Goal: Information Seeking & Learning: Find specific fact

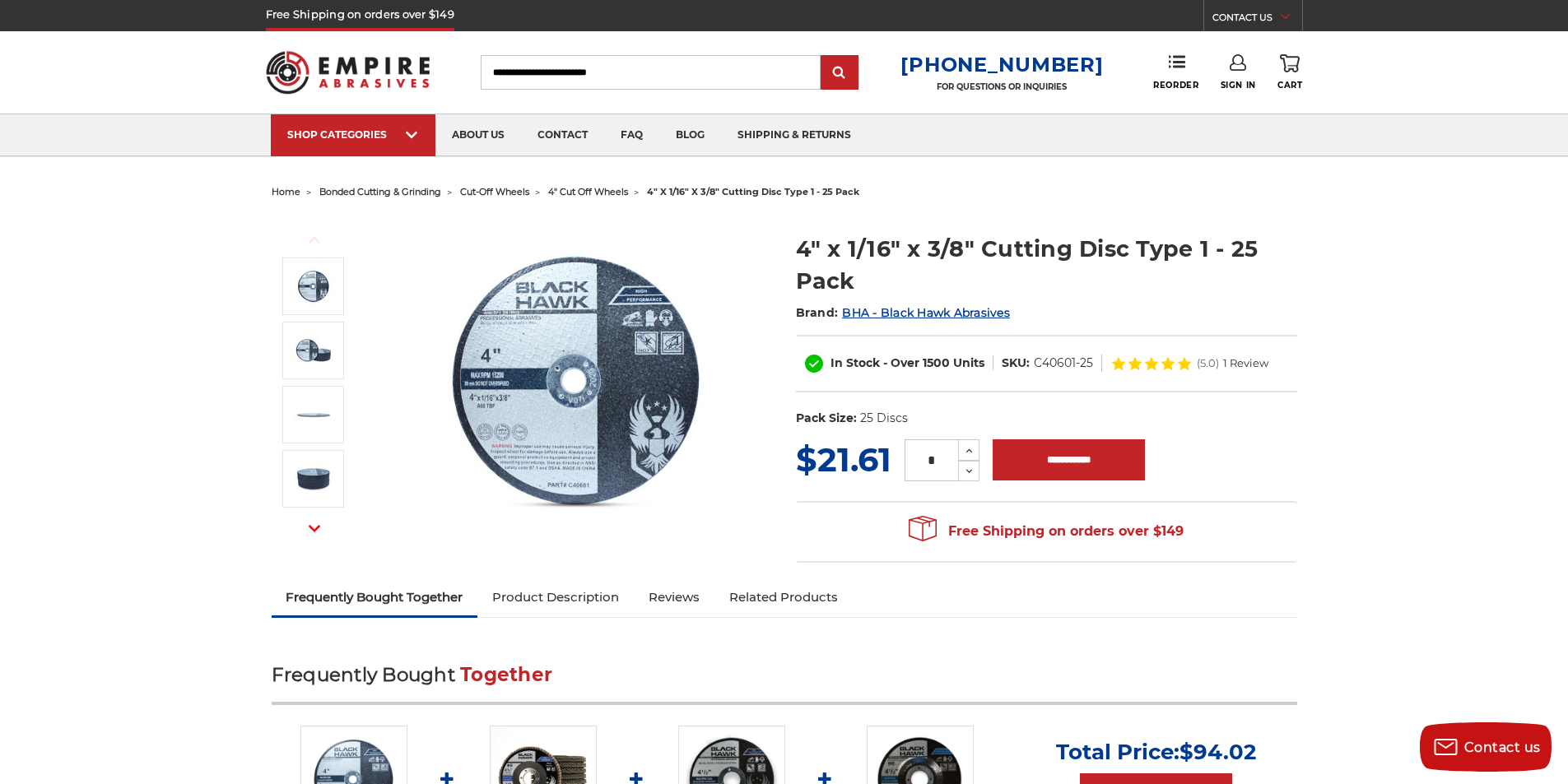
click at [1044, 366] on dd "C40601-25" at bounding box center [1064, 363] width 59 height 18
click at [1045, 366] on dd "C40601-25" at bounding box center [1064, 363] width 59 height 18
copy div "C40601-25"
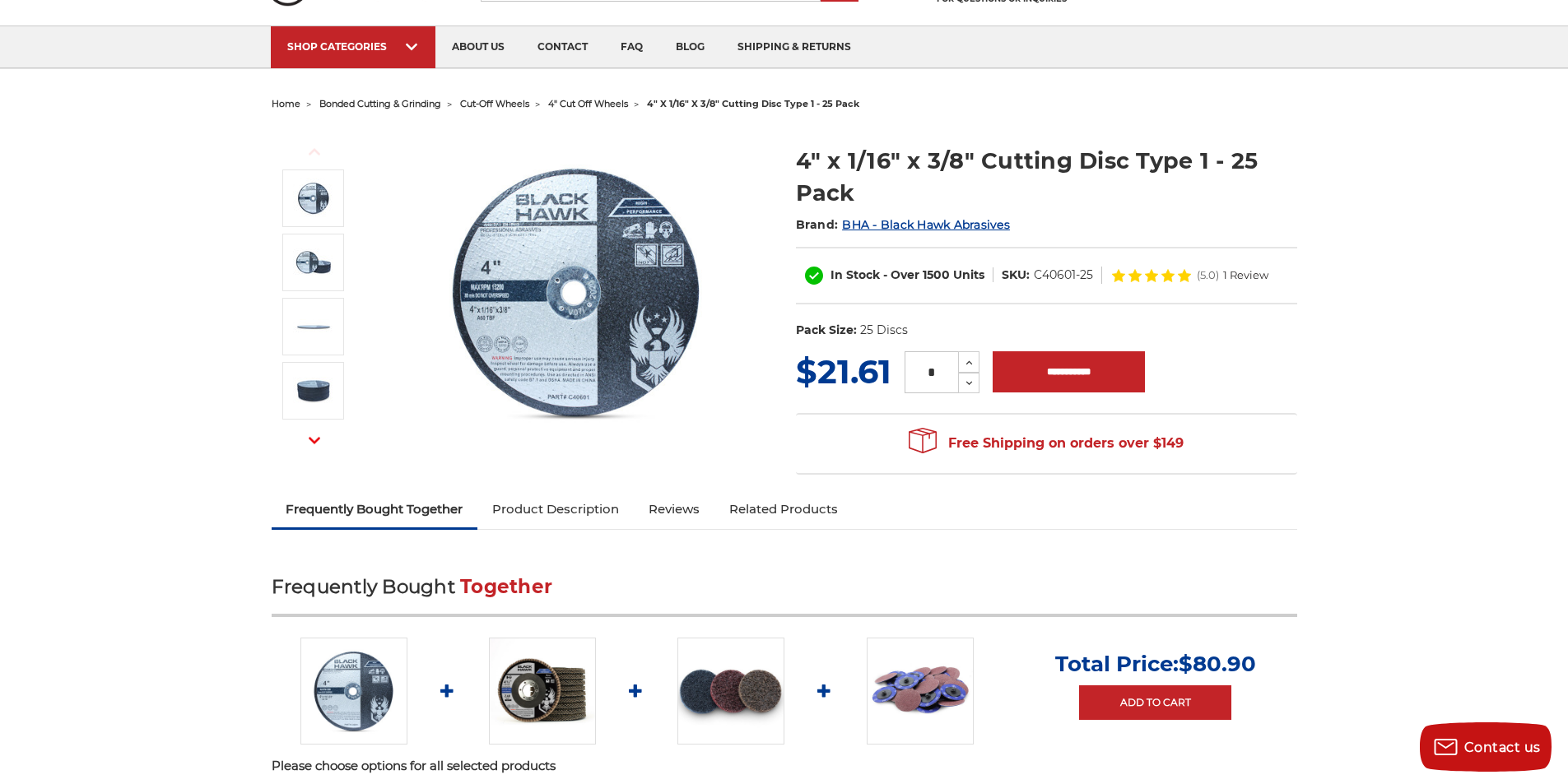
click at [528, 517] on link "Product Description" at bounding box center [555, 509] width 156 height 36
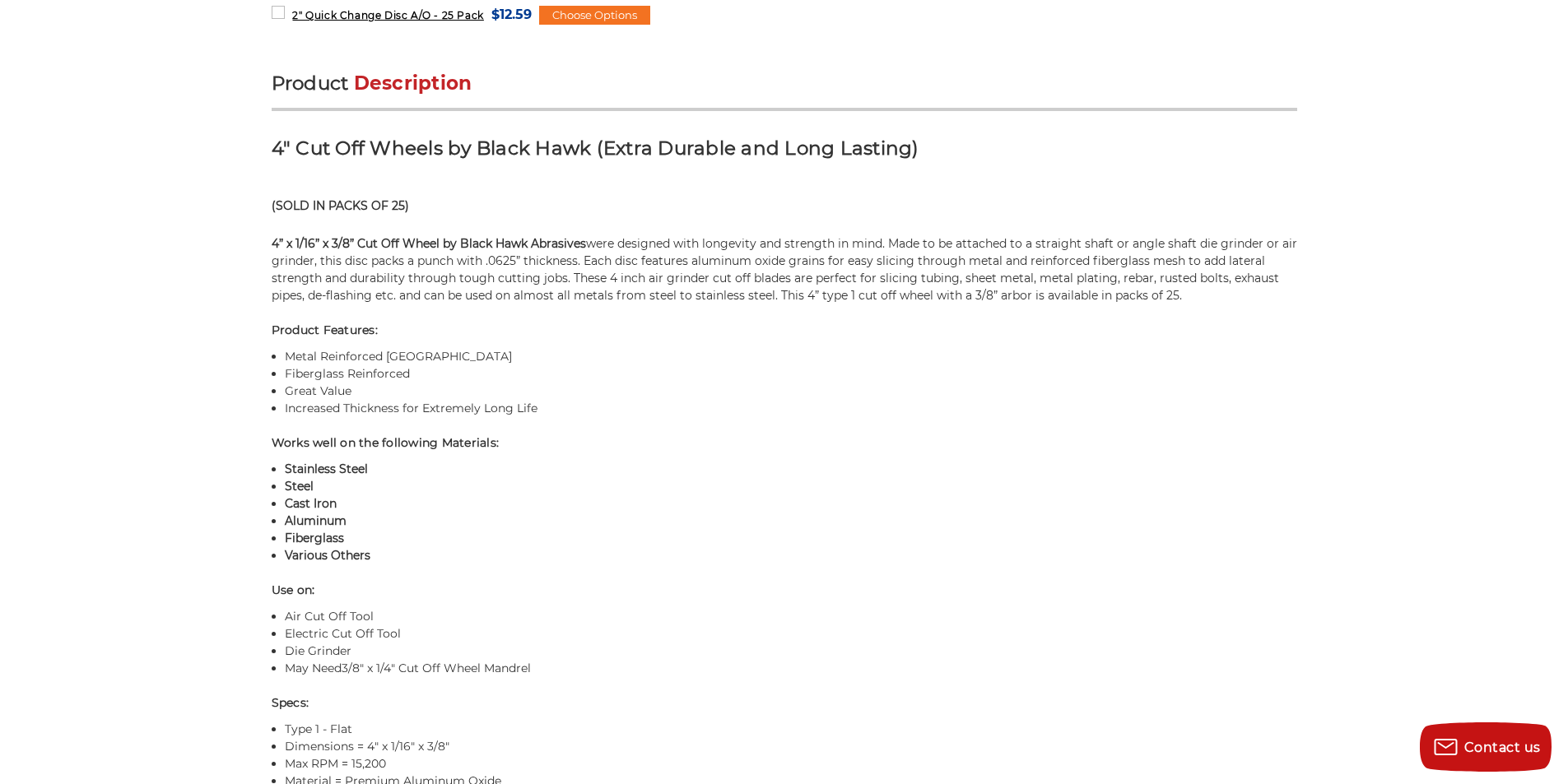
scroll to position [917, 0]
